Goal: Information Seeking & Learning: Learn about a topic

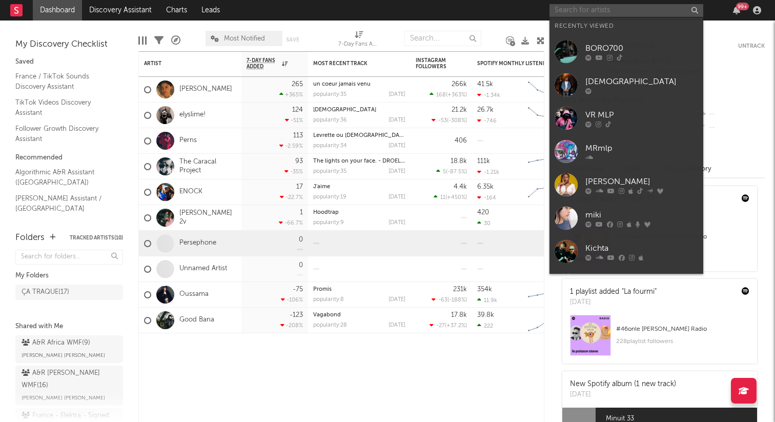
click at [570, 12] on input "text" at bounding box center [626, 10] width 154 height 13
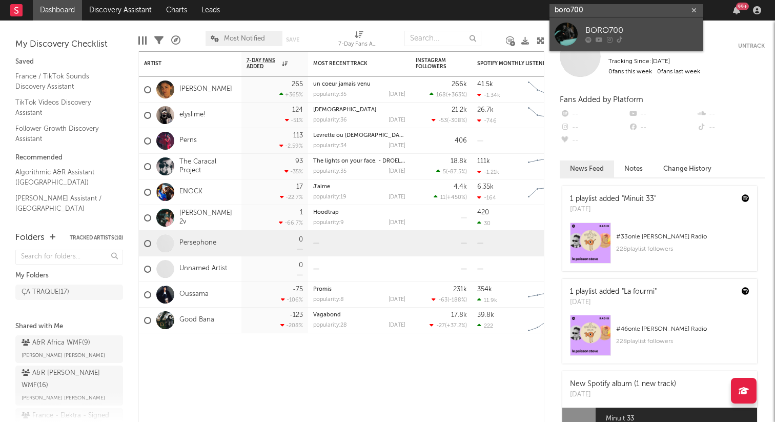
type input "boro700"
click at [603, 34] on div "BORO700" at bounding box center [641, 31] width 113 height 12
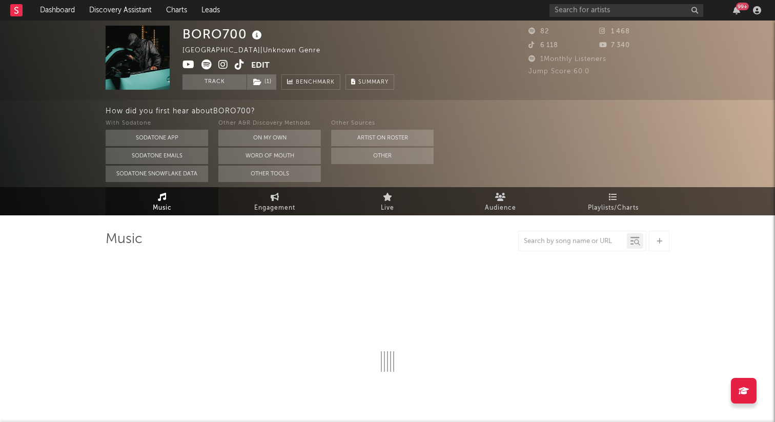
select select "1w"
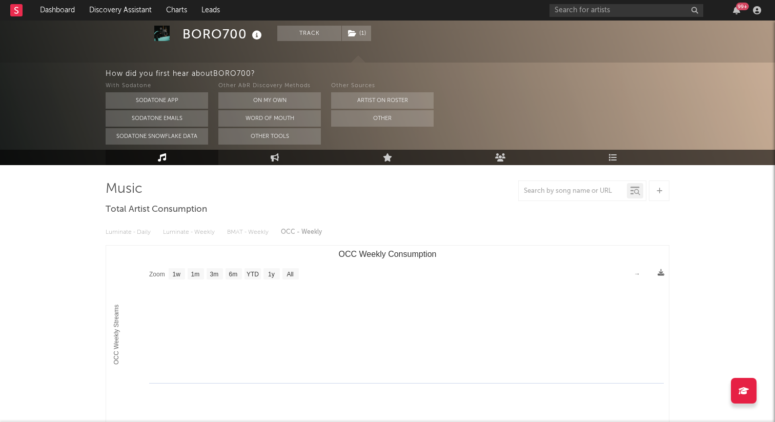
scroll to position [48, 0]
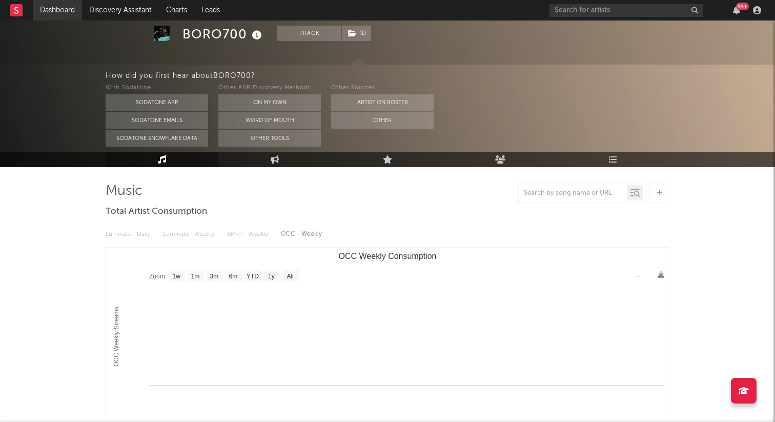
click at [61, 20] on link "Dashboard" at bounding box center [57, 10] width 49 height 20
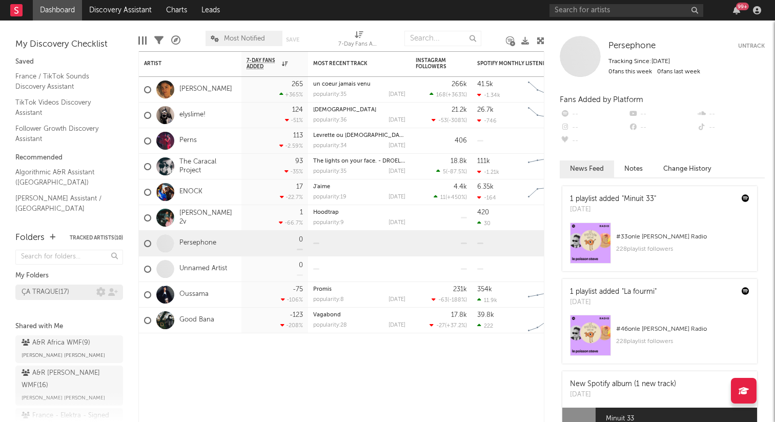
click at [57, 294] on div "ÇA TRAQUE ( 17 )" at bounding box center [69, 291] width 108 height 15
click at [64, 291] on div "ÇA TRAQUE ( 17 )" at bounding box center [46, 292] width 48 height 12
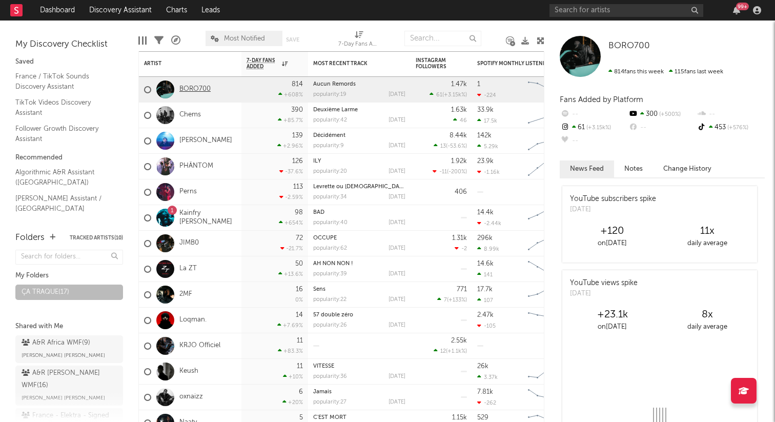
click at [202, 87] on link "BORO700" at bounding box center [194, 89] width 31 height 9
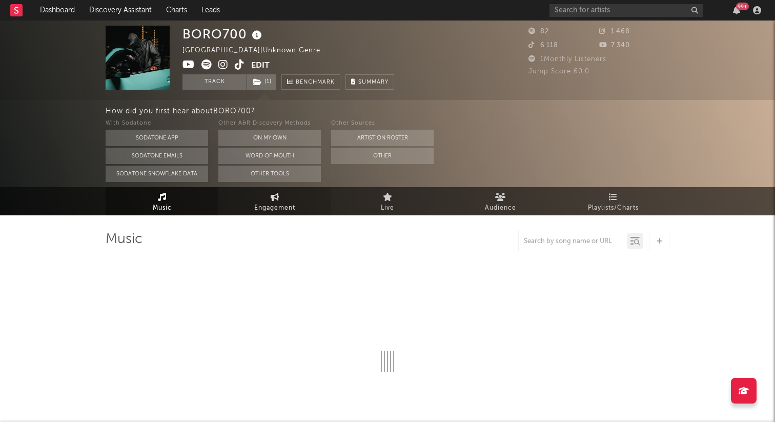
select select "1w"
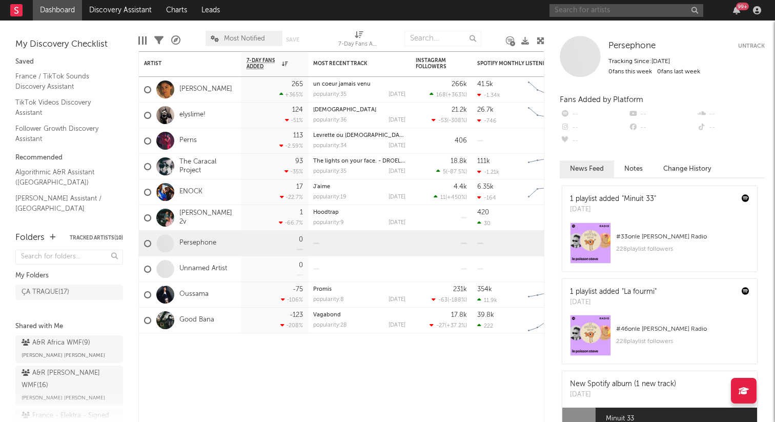
click at [569, 12] on input "text" at bounding box center [626, 10] width 154 height 13
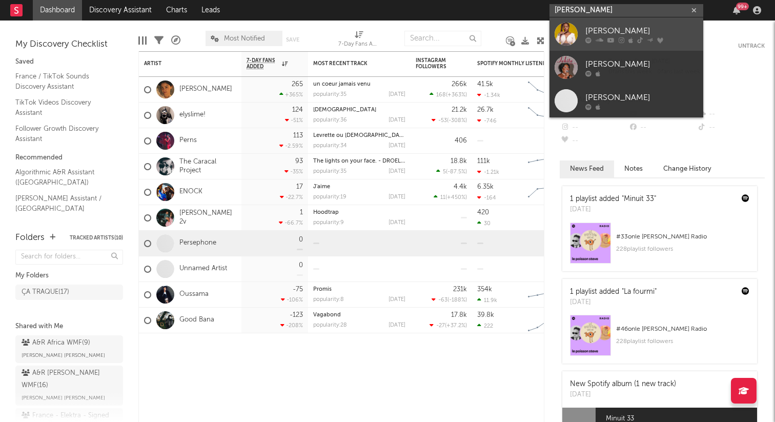
type input "[PERSON_NAME]"
click at [593, 36] on div "[PERSON_NAME]" at bounding box center [641, 31] width 113 height 12
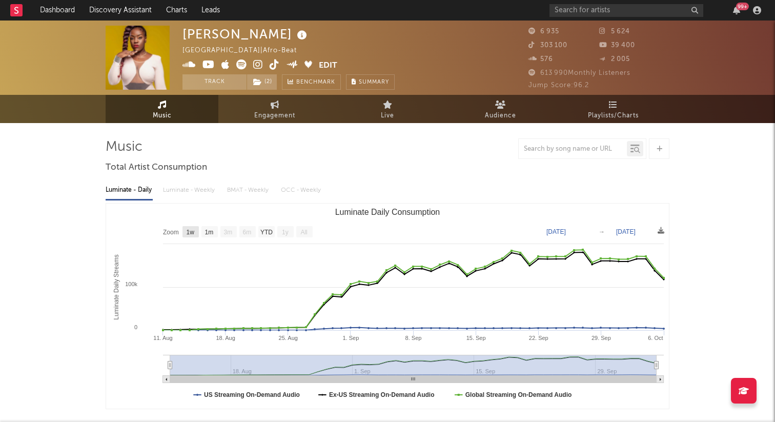
click at [194, 230] on text "1w" at bounding box center [191, 232] width 8 height 7
select select "1w"
type input "2025-09-30"
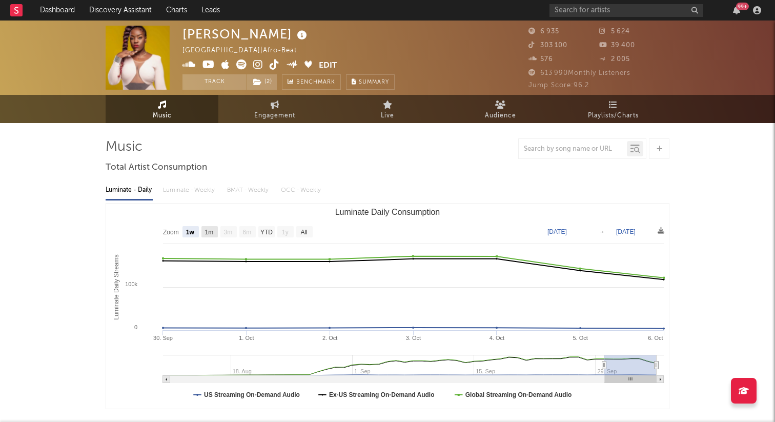
click at [212, 230] on text "1m" at bounding box center [209, 232] width 9 height 7
select select "1m"
type input "[DATE]"
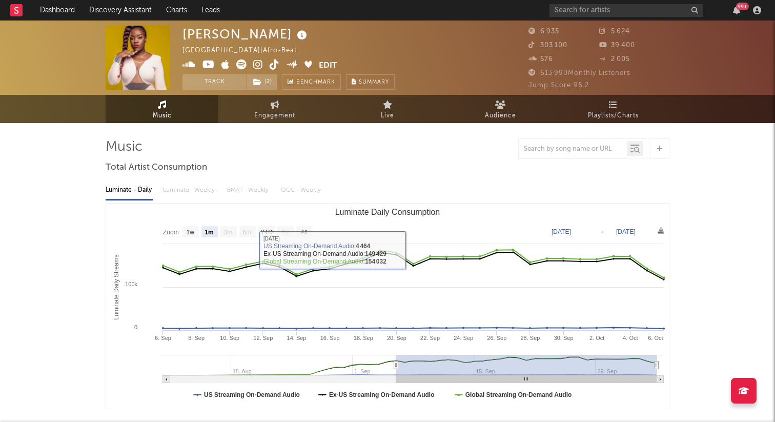
click at [189, 232] on text "1w" at bounding box center [191, 232] width 8 height 7
select select "1w"
type input "2025-09-30"
